Goal: Information Seeking & Learning: Learn about a topic

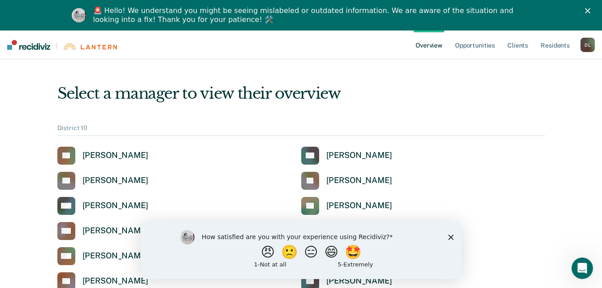
click at [446, 241] on div "How satisfied are you with your experience using Recidiviz? 😠 🙁 😑 😄 🤩 1 - Not a…" at bounding box center [300, 249] width 321 height 58
click at [450, 238] on icon "Close survey" at bounding box center [450, 236] width 5 height 5
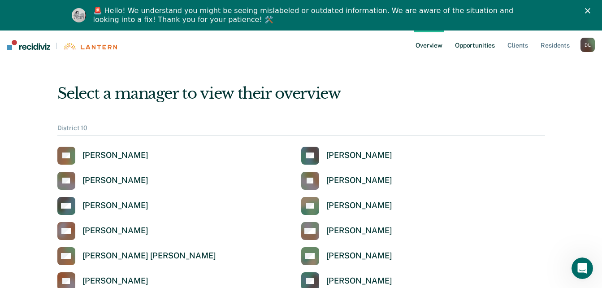
click at [486, 48] on link "Opportunities" at bounding box center [474, 44] width 43 height 29
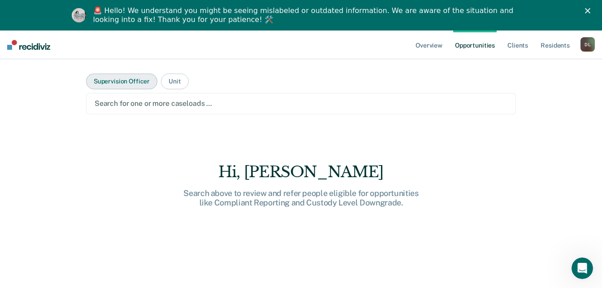
click at [126, 80] on button "Supervision Officer" at bounding box center [121, 81] width 71 height 16
click at [590, 8] on icon "Close" at bounding box center [587, 10] width 5 height 5
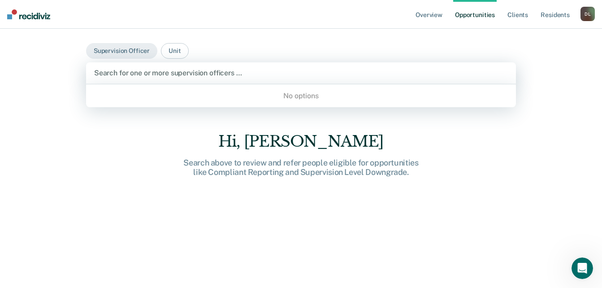
click at [142, 71] on div at bounding box center [301, 73] width 414 height 10
click at [170, 51] on button "Unit" at bounding box center [174, 51] width 27 height 16
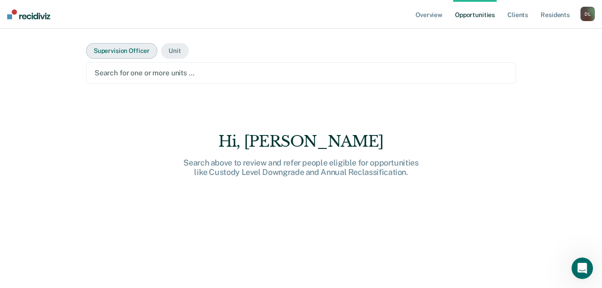
click at [102, 45] on button "Supervision Officer" at bounding box center [121, 51] width 71 height 16
click at [118, 77] on div at bounding box center [301, 73] width 413 height 10
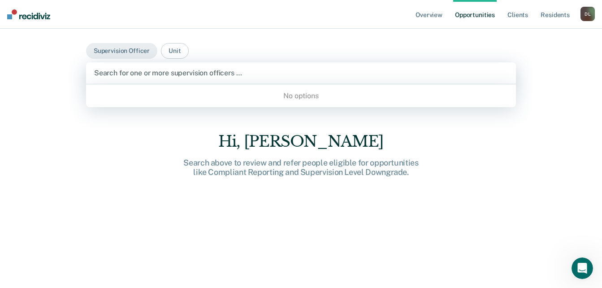
type input "d"
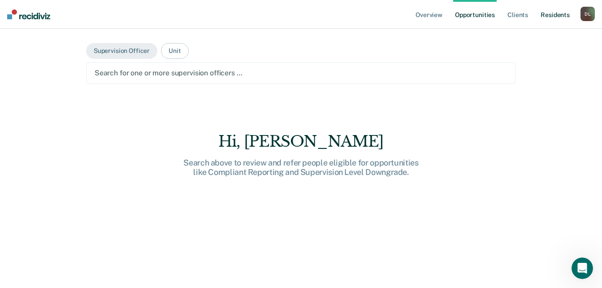
click at [553, 18] on link "Resident s" at bounding box center [555, 14] width 33 height 29
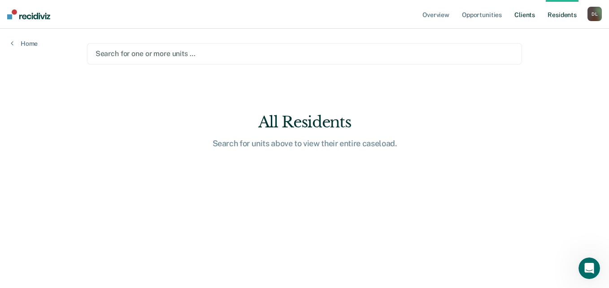
click at [521, 20] on link "Client s" at bounding box center [524, 14] width 24 height 29
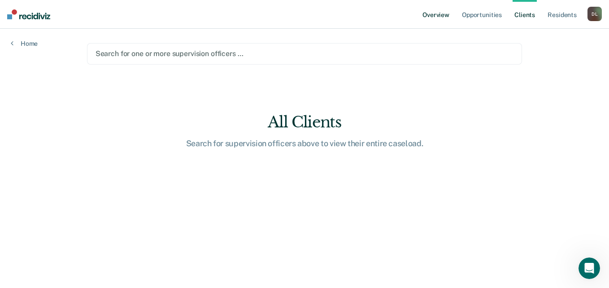
click at [430, 17] on link "Overview" at bounding box center [435, 14] width 30 height 29
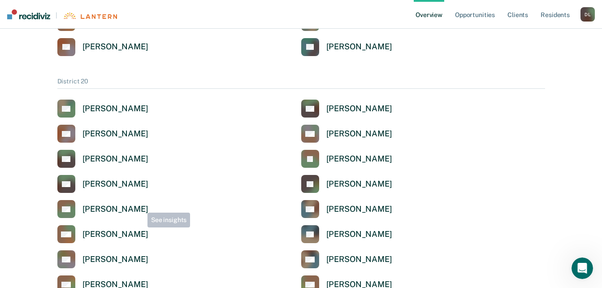
scroll to position [359, 0]
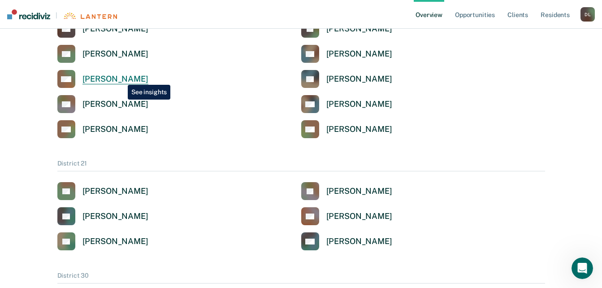
click at [121, 78] on div "[PERSON_NAME]" at bounding box center [115, 79] width 66 height 10
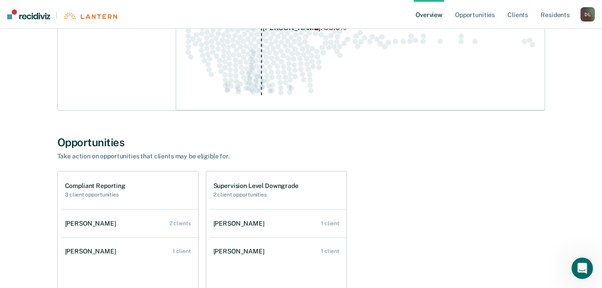
scroll to position [403, 0]
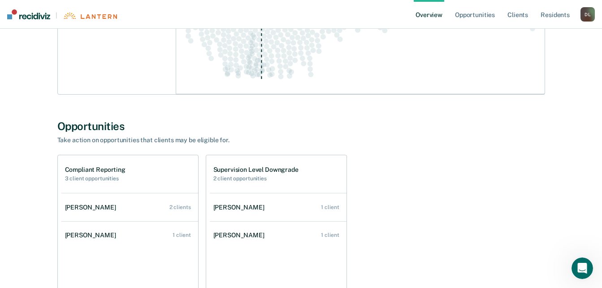
click at [116, 170] on h1 "Compliant Reporting" at bounding box center [95, 170] width 60 height 8
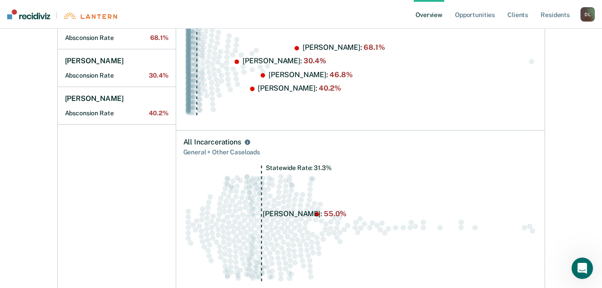
scroll to position [0, 0]
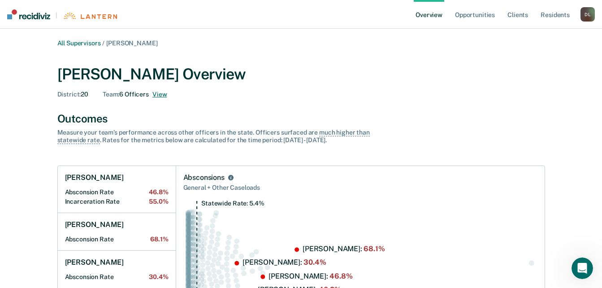
click at [156, 96] on button "View" at bounding box center [159, 95] width 14 height 8
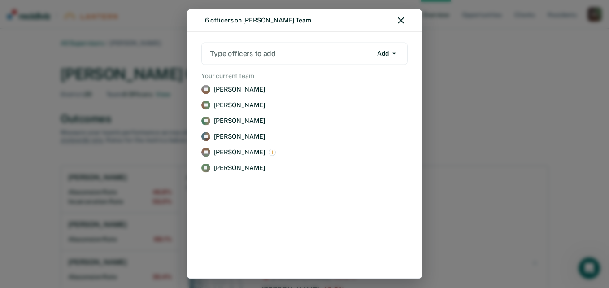
click at [244, 56] on div at bounding box center [291, 53] width 162 height 10
click at [246, 52] on div at bounding box center [291, 53] width 162 height 10
click at [392, 56] on button "Add" at bounding box center [386, 53] width 27 height 14
click at [396, 23] on div "6 officers on [PERSON_NAME] Team" at bounding box center [304, 20] width 235 height 22
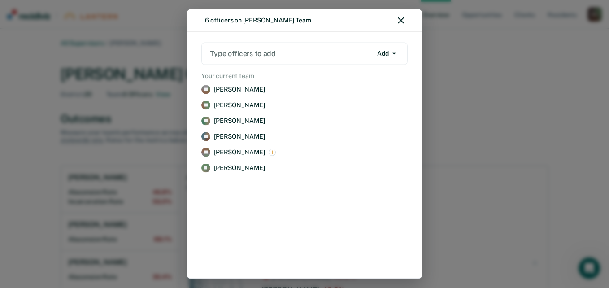
click at [399, 22] on icon "button" at bounding box center [400, 20] width 6 height 6
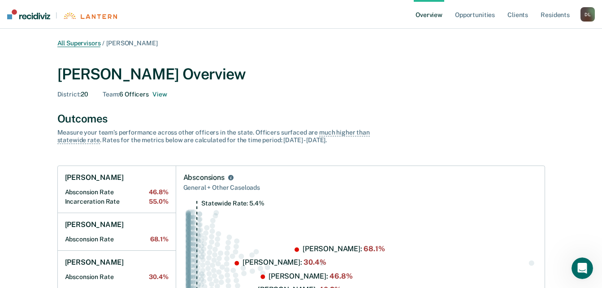
click at [65, 42] on link "All Supervisors" at bounding box center [78, 43] width 43 height 8
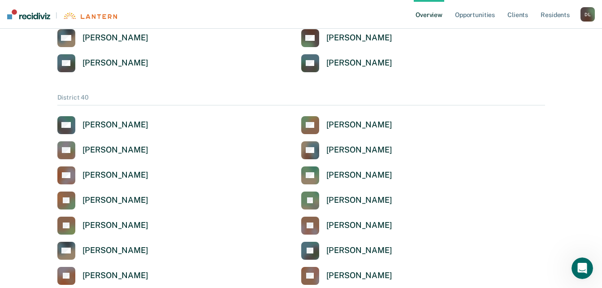
scroll to position [851, 0]
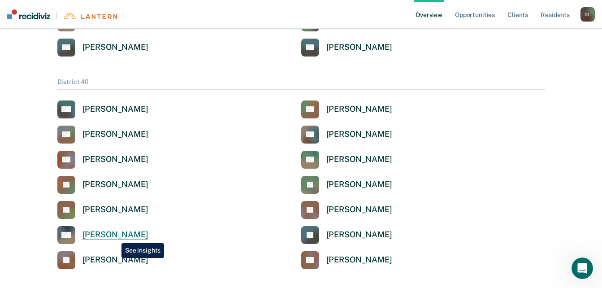
click at [115, 236] on div "[PERSON_NAME]" at bounding box center [115, 234] width 66 height 10
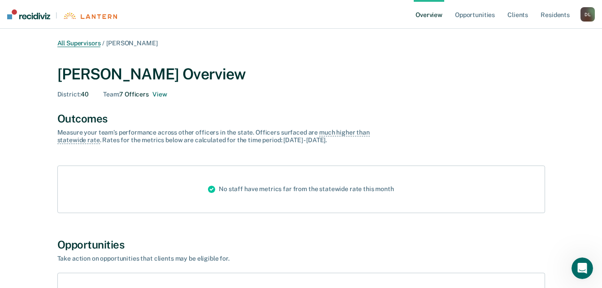
click at [93, 43] on link "All Supervisors" at bounding box center [78, 43] width 43 height 8
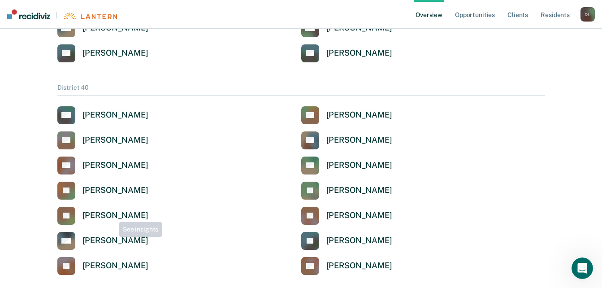
scroll to position [851, 0]
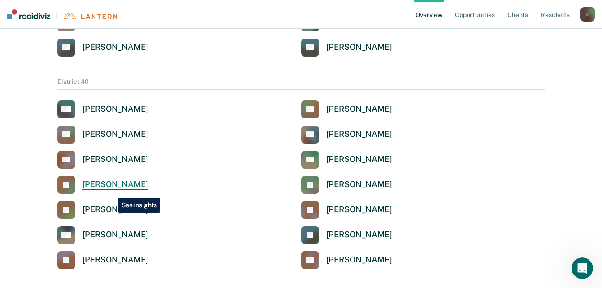
click at [111, 191] on link "JK [PERSON_NAME]" at bounding box center [102, 185] width 91 height 18
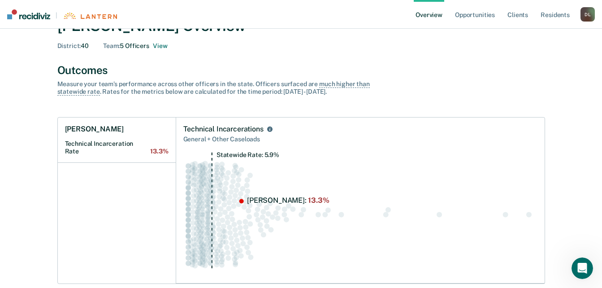
scroll to position [4, 0]
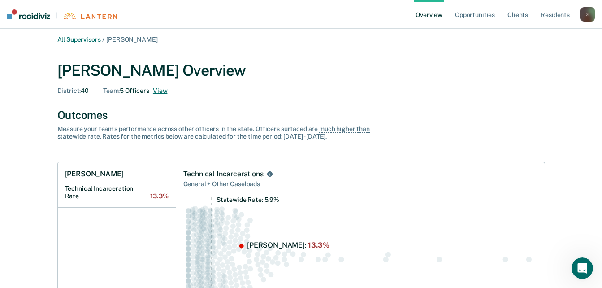
click at [155, 90] on button "View" at bounding box center [160, 91] width 14 height 8
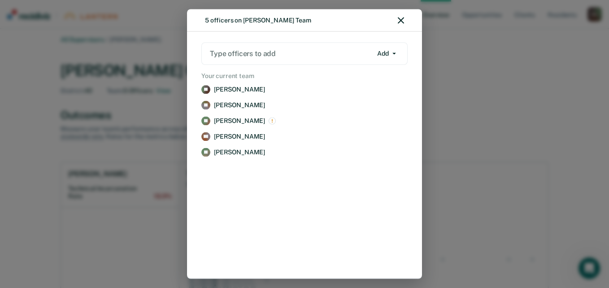
click at [401, 19] on icon "button" at bounding box center [400, 20] width 6 height 6
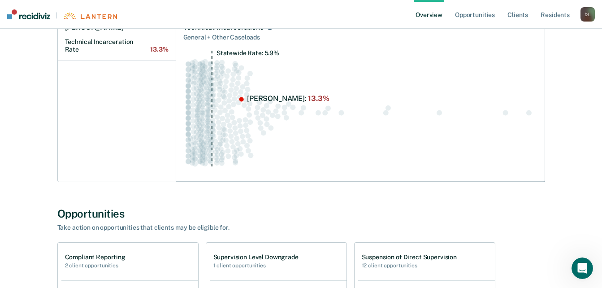
scroll to position [272, 0]
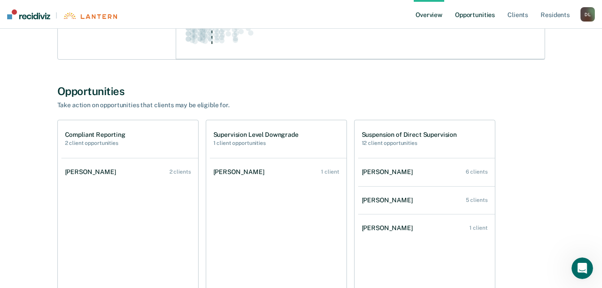
click at [477, 16] on link "Opportunities" at bounding box center [474, 14] width 43 height 29
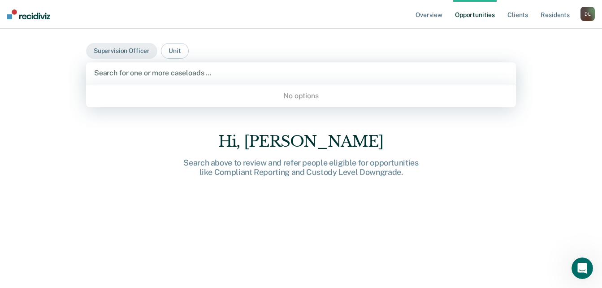
click at [209, 73] on div at bounding box center [301, 73] width 414 height 10
type input "[PERSON_NAME]"
drag, startPoint x: 303, startPoint y: 98, endPoint x: 180, endPoint y: 64, distance: 127.9
click at [302, 98] on div "No options" at bounding box center [301, 96] width 430 height 16
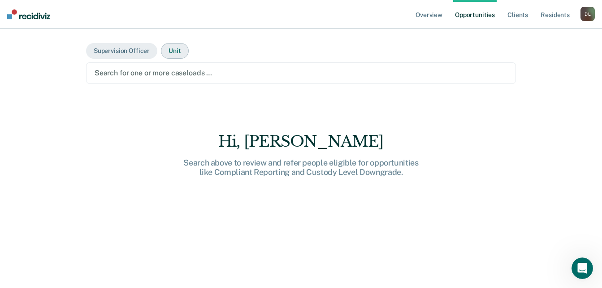
click at [180, 45] on button "Unit" at bounding box center [174, 51] width 27 height 16
click at [488, 18] on link "Opportunities" at bounding box center [474, 14] width 43 height 29
click at [431, 18] on link "Overview" at bounding box center [429, 14] width 30 height 29
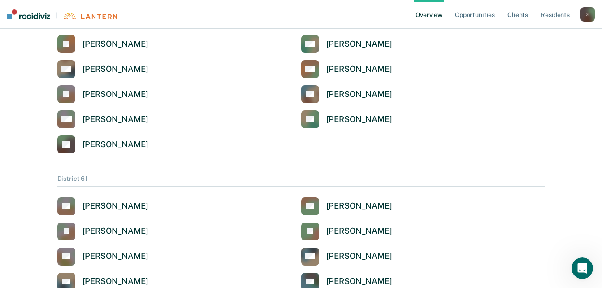
scroll to position [1344, 0]
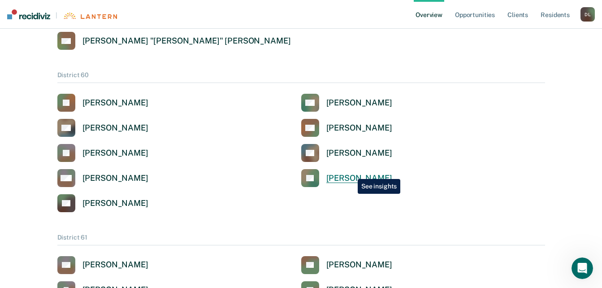
click at [351, 172] on link "RT [PERSON_NAME]" at bounding box center [346, 178] width 91 height 18
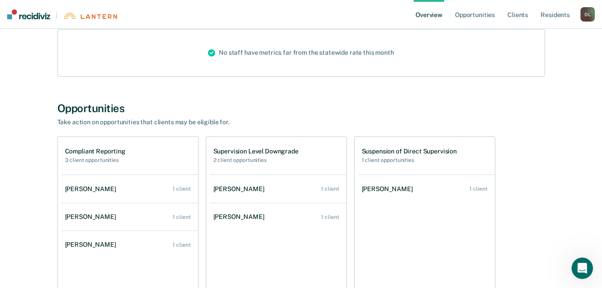
scroll to position [39, 0]
